Goal: Find specific page/section: Find specific page/section

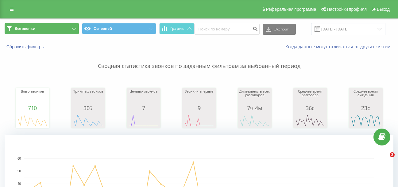
click at [46, 25] on button "Все звонки" at bounding box center [42, 28] width 74 height 11
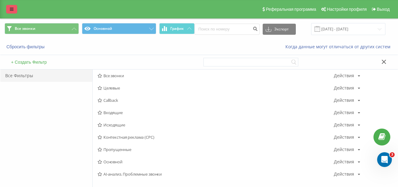
click at [13, 8] on icon at bounding box center [12, 9] width 4 height 4
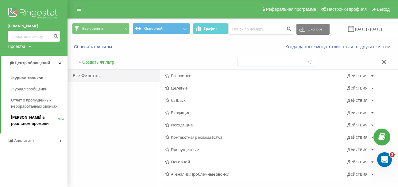
click at [22, 121] on span "[PERSON_NAME] в реальном времени" at bounding box center [34, 120] width 47 height 12
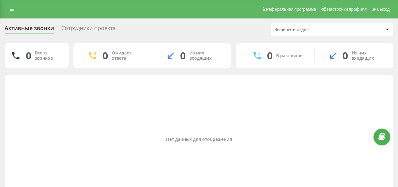
click at [84, 27] on div "Сотрудники проекта" at bounding box center [88, 30] width 54 height 10
click at [84, 28] on div "Сотрудники проекта" at bounding box center [88, 30] width 54 height 10
